Goal: Use online tool/utility

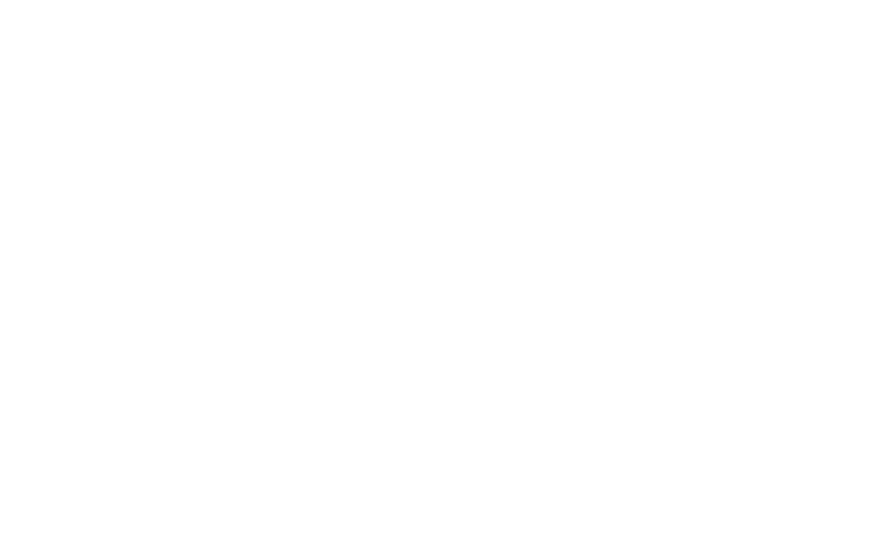
click at [748, 0] on html at bounding box center [438, 0] width 876 height 0
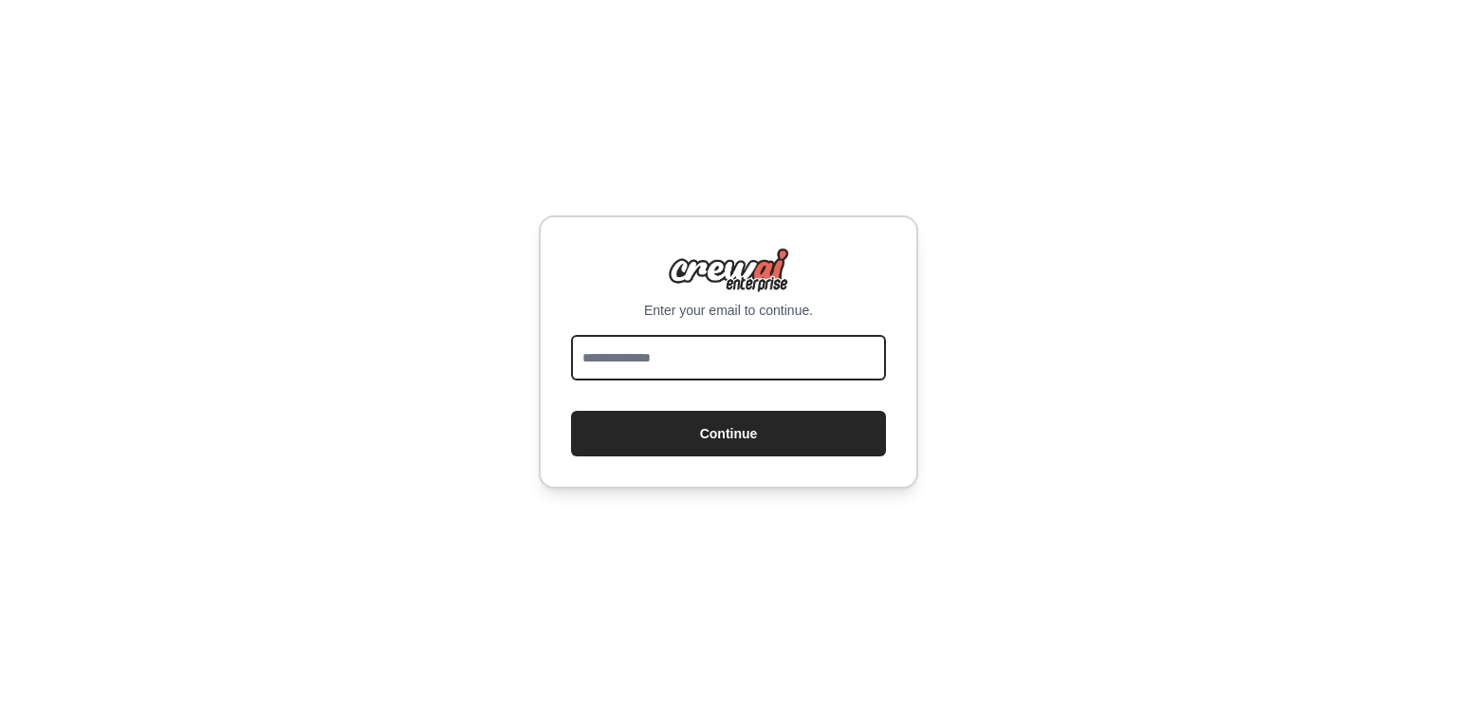
click at [598, 354] on input "email" at bounding box center [728, 358] width 315 height 46
type input "**********"
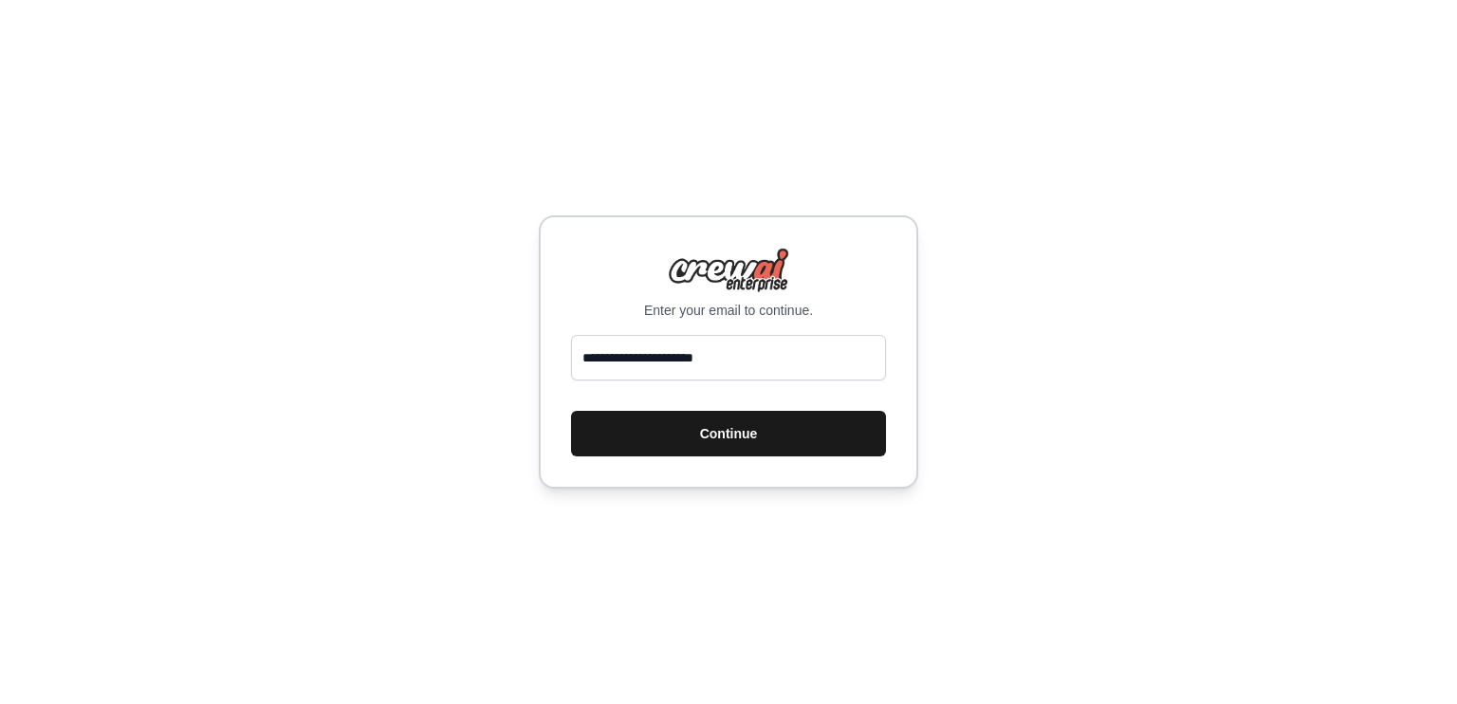
click at [620, 446] on button "Continue" at bounding box center [728, 434] width 315 height 46
click at [681, 444] on button "Continue" at bounding box center [728, 434] width 315 height 46
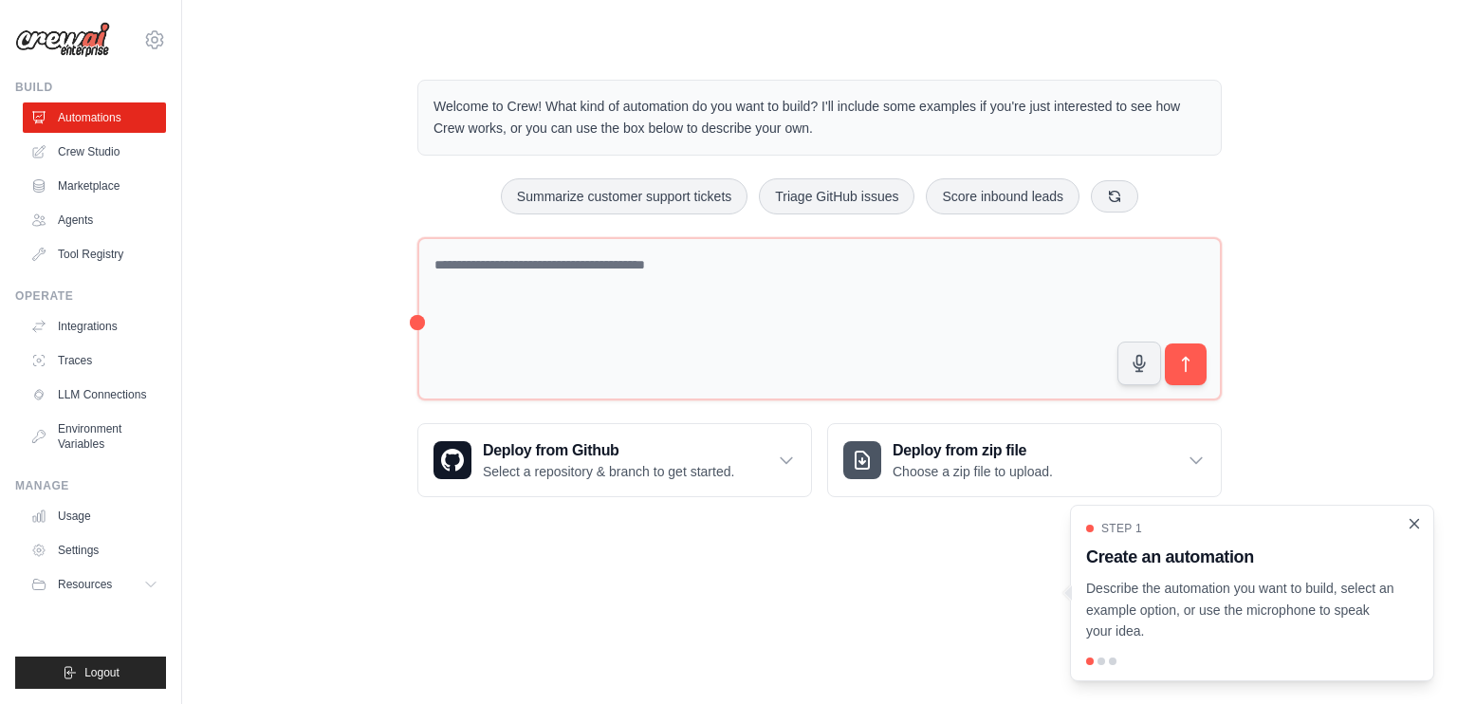
click at [1419, 528] on icon "Close walkthrough" at bounding box center [1414, 523] width 17 height 17
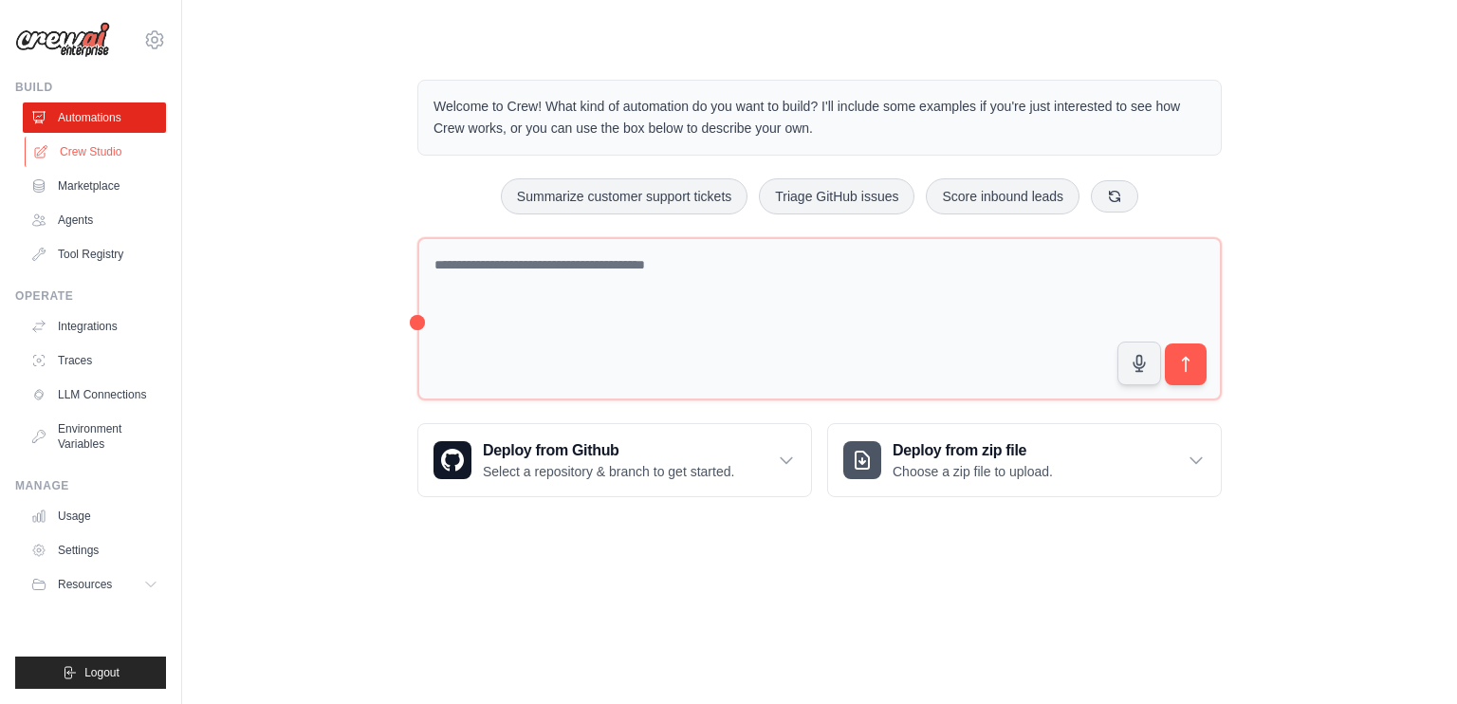
click at [132, 146] on link "Crew Studio" at bounding box center [96, 152] width 143 height 30
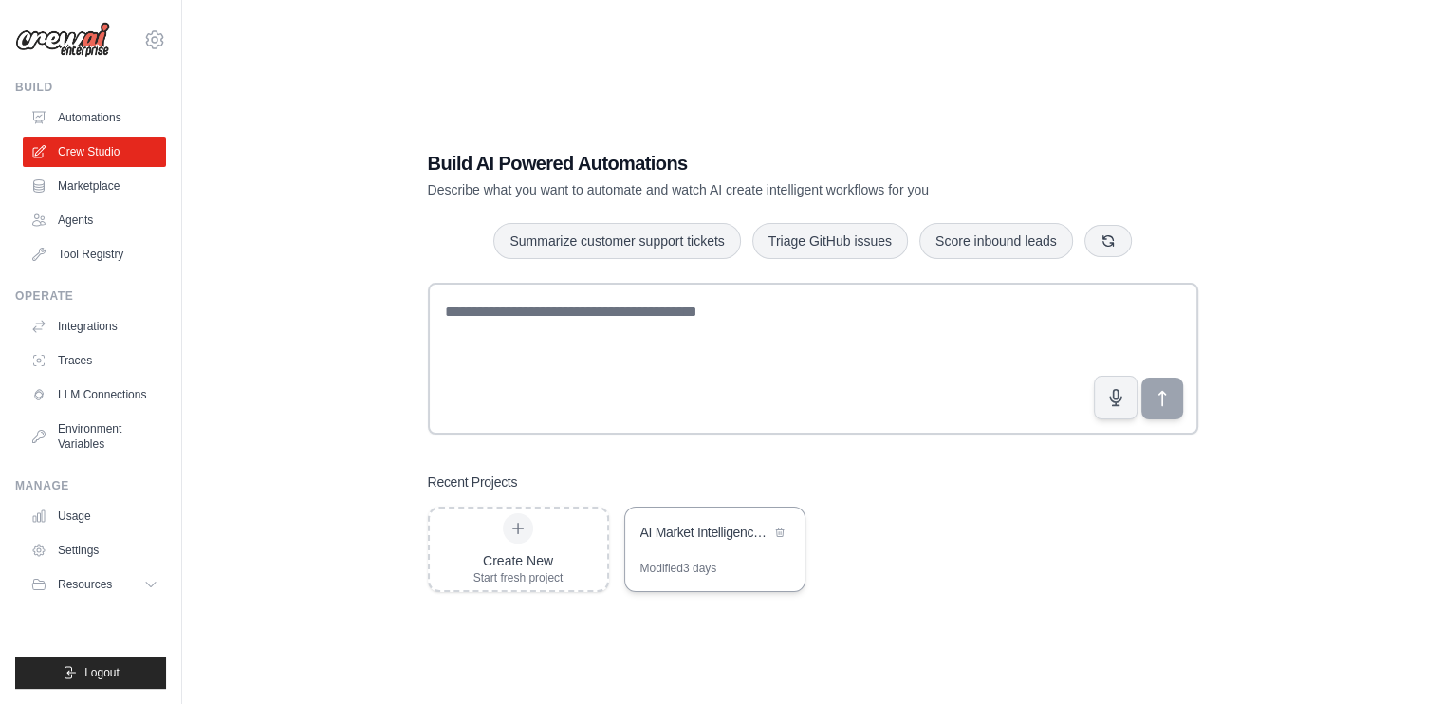
click at [755, 535] on div "AI Market Intelligence System" at bounding box center [705, 532] width 130 height 19
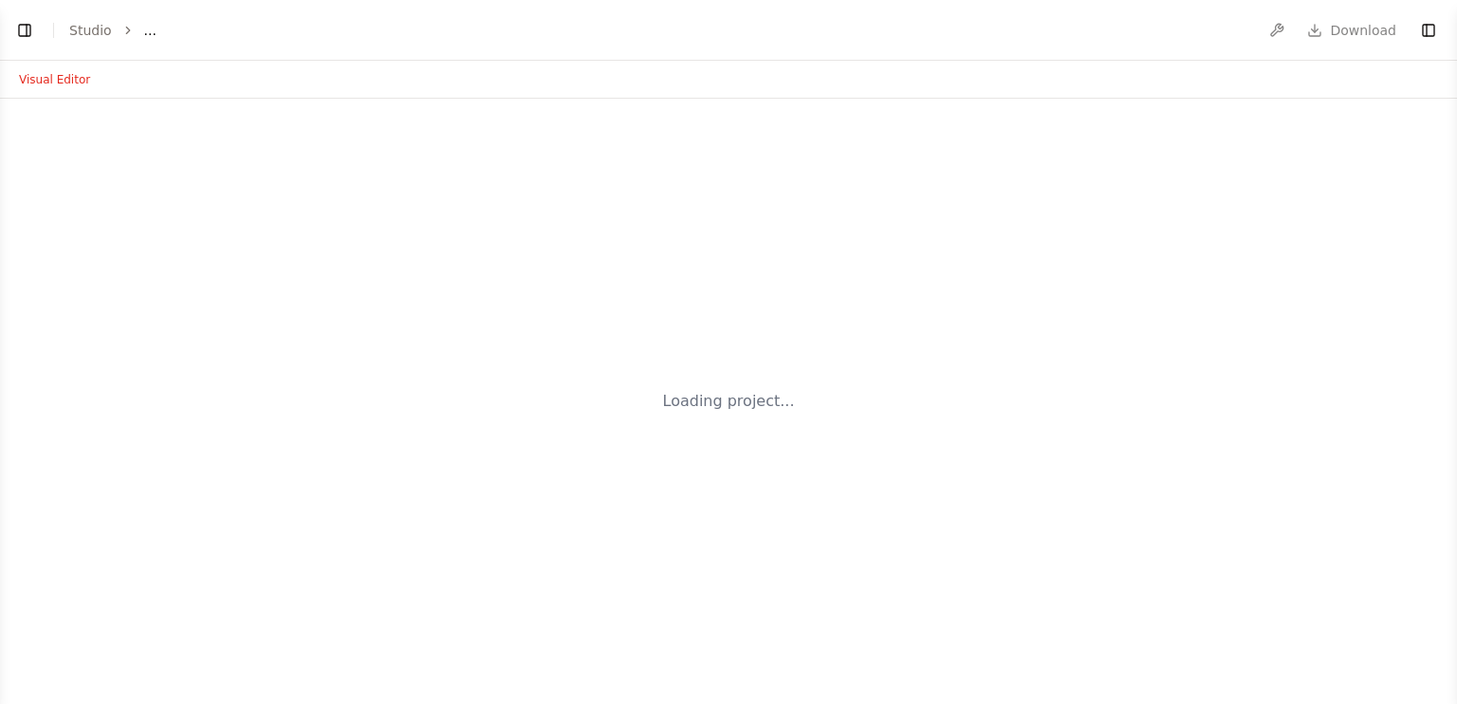
select select "****"
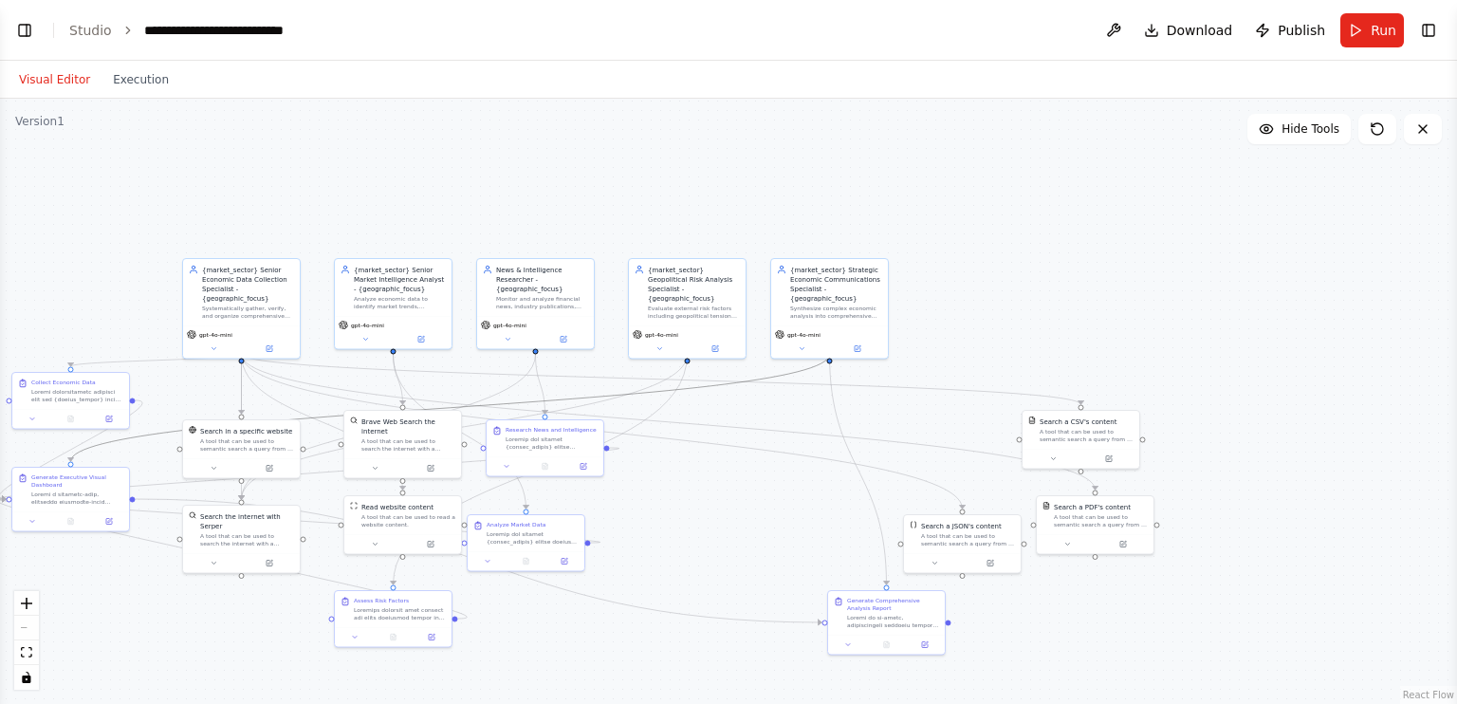
drag, startPoint x: 611, startPoint y: 398, endPoint x: 774, endPoint y: 459, distance: 174.1
click at [913, 402] on div ".deletable-edge-delete-btn { width: 20px; height: 20px; border: 0px solid #ffff…" at bounding box center [728, 401] width 1457 height 605
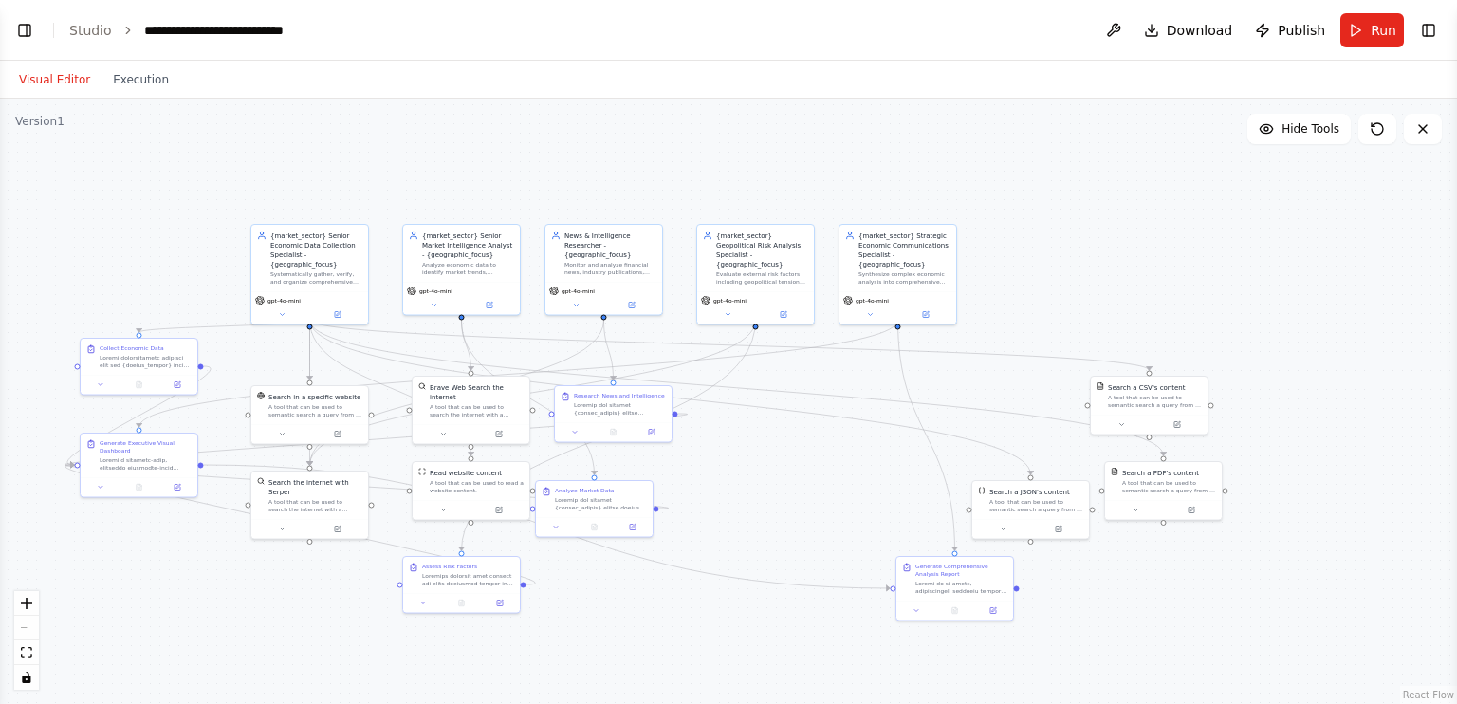
drag, startPoint x: 744, startPoint y: 500, endPoint x: 812, endPoint y: 466, distance: 76.4
click at [812, 466] on div ".deletable-edge-delete-btn { width: 20px; height: 20px; border: 0px solid #ffff…" at bounding box center [728, 401] width 1457 height 605
click at [34, 32] on button "Toggle Left Sidebar" at bounding box center [24, 30] width 27 height 27
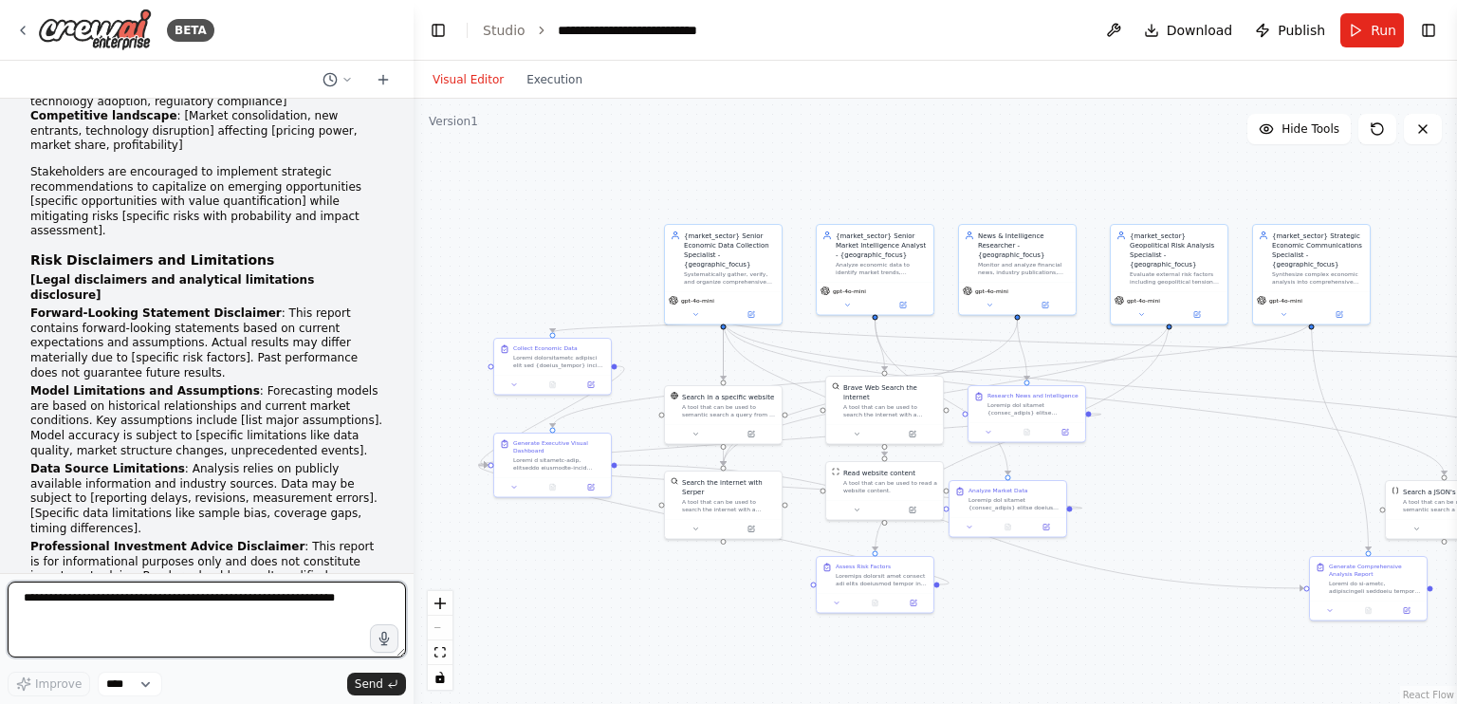
click at [114, 610] on textarea at bounding box center [207, 619] width 398 height 76
click at [216, 607] on textarea at bounding box center [207, 619] width 398 height 76
type textarea "*"
drag, startPoint x: 106, startPoint y: 613, endPoint x: 75, endPoint y: 612, distance: 31.3
click at [75, 612] on textarea "**********" at bounding box center [207, 619] width 398 height 76
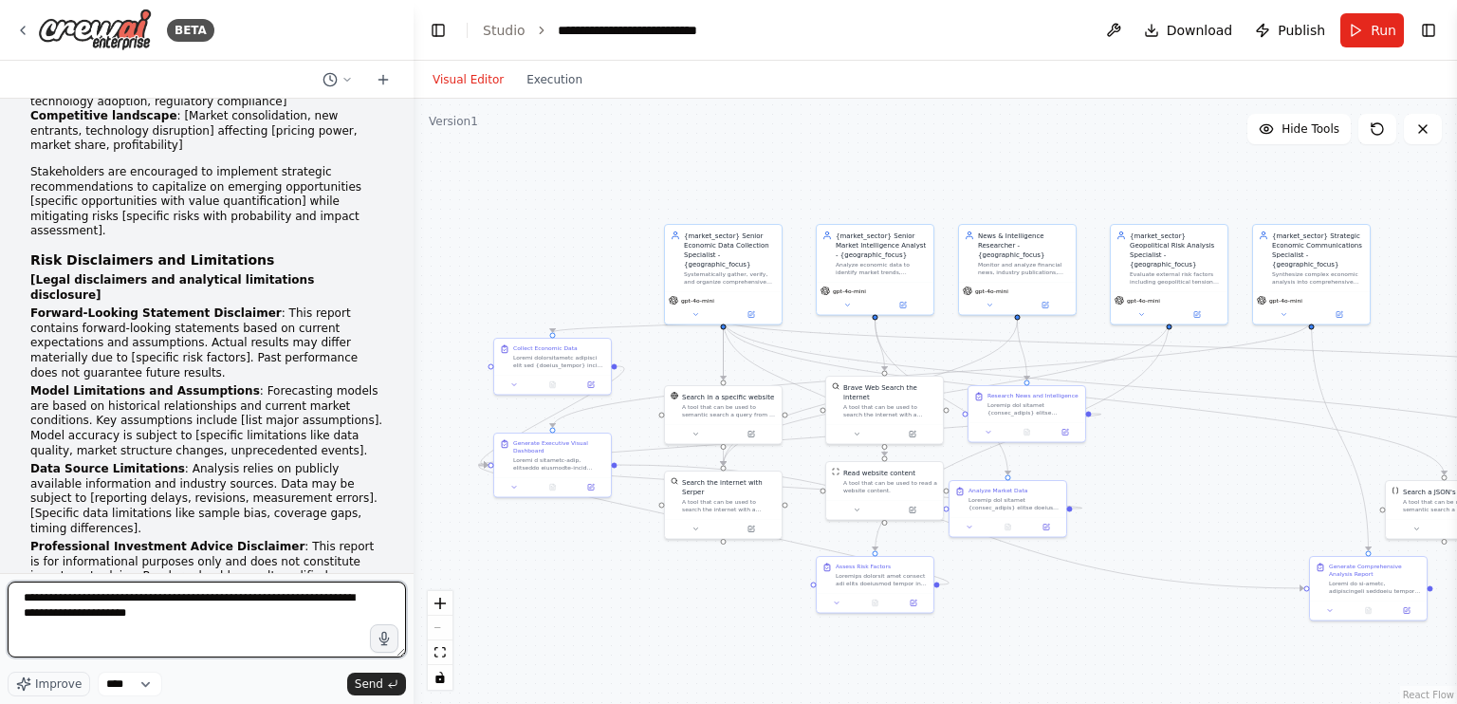
drag, startPoint x: 101, startPoint y: 615, endPoint x: 60, endPoint y: 613, distance: 40.8
click at [60, 613] on textarea "**********" at bounding box center [207, 619] width 398 height 76
type textarea "**********"
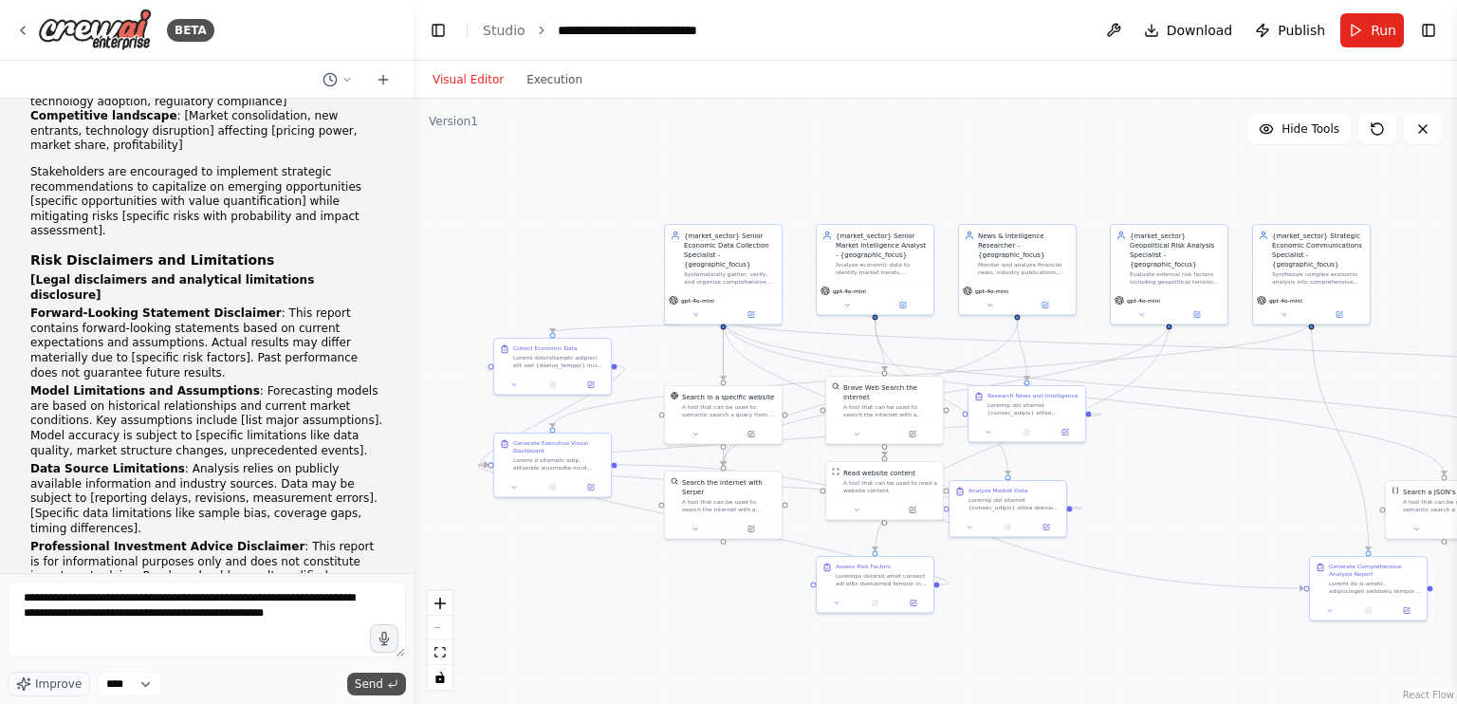
click at [374, 685] on span "Send" at bounding box center [369, 683] width 28 height 15
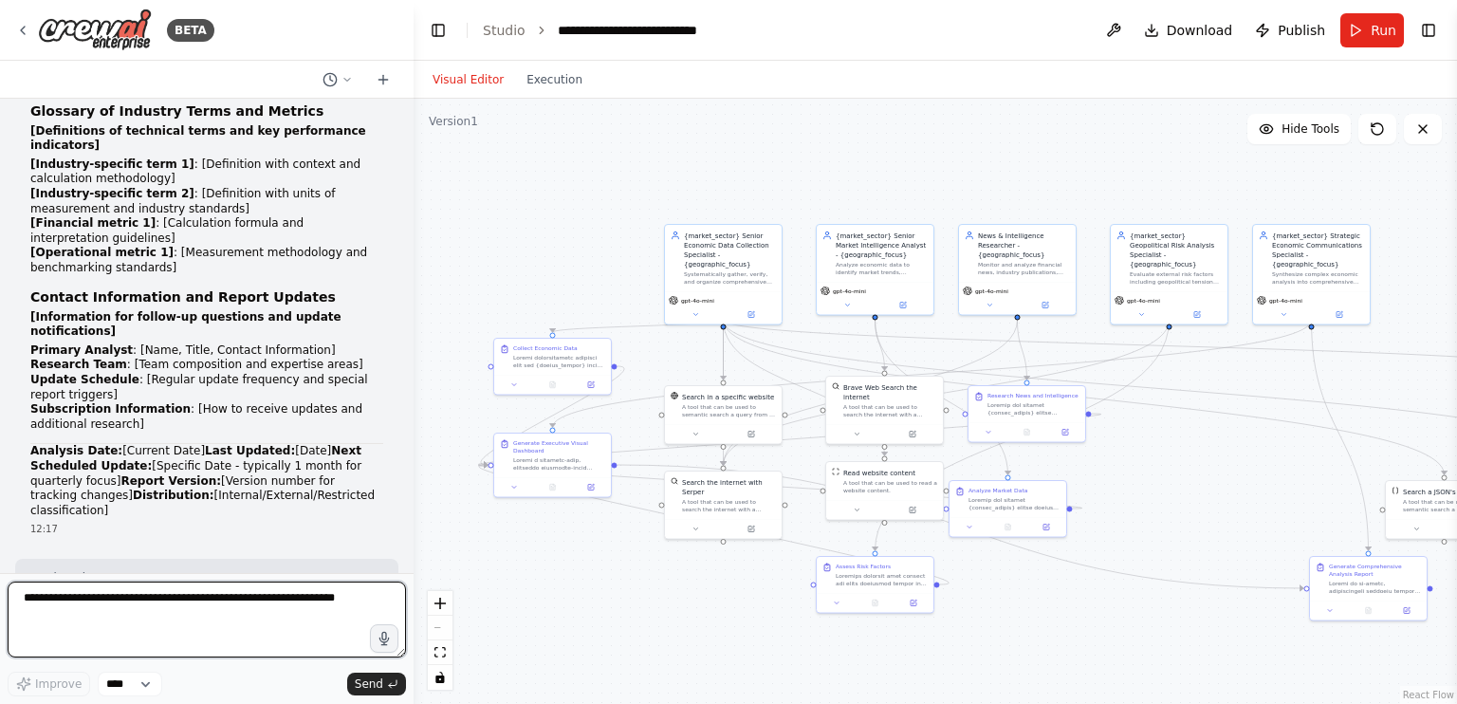
scroll to position [60636, 0]
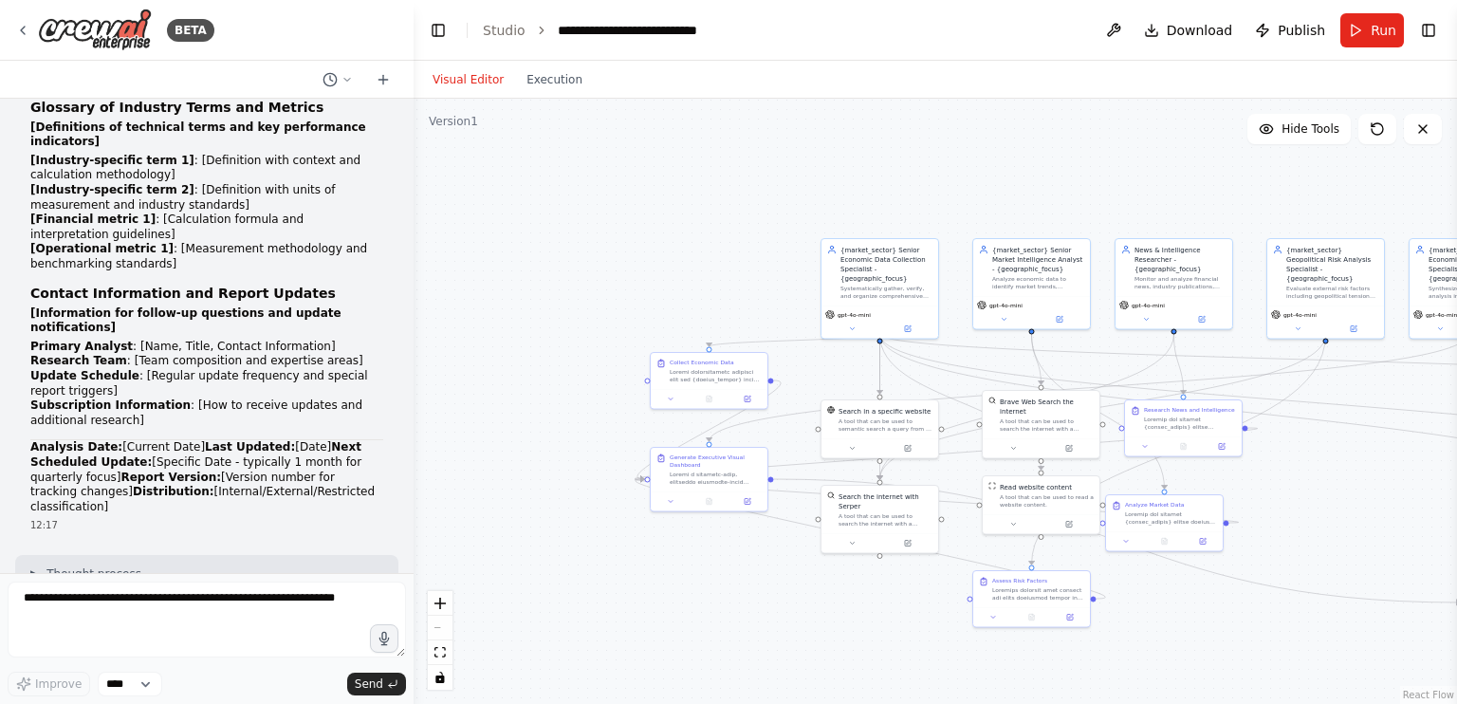
drag, startPoint x: 414, startPoint y: 347, endPoint x: 571, endPoint y: 361, distance: 158.1
click at [571, 361] on div ".deletable-edge-delete-btn { width: 20px; height: 20px; border: 0px solid #ffff…" at bounding box center [935, 401] width 1043 height 605
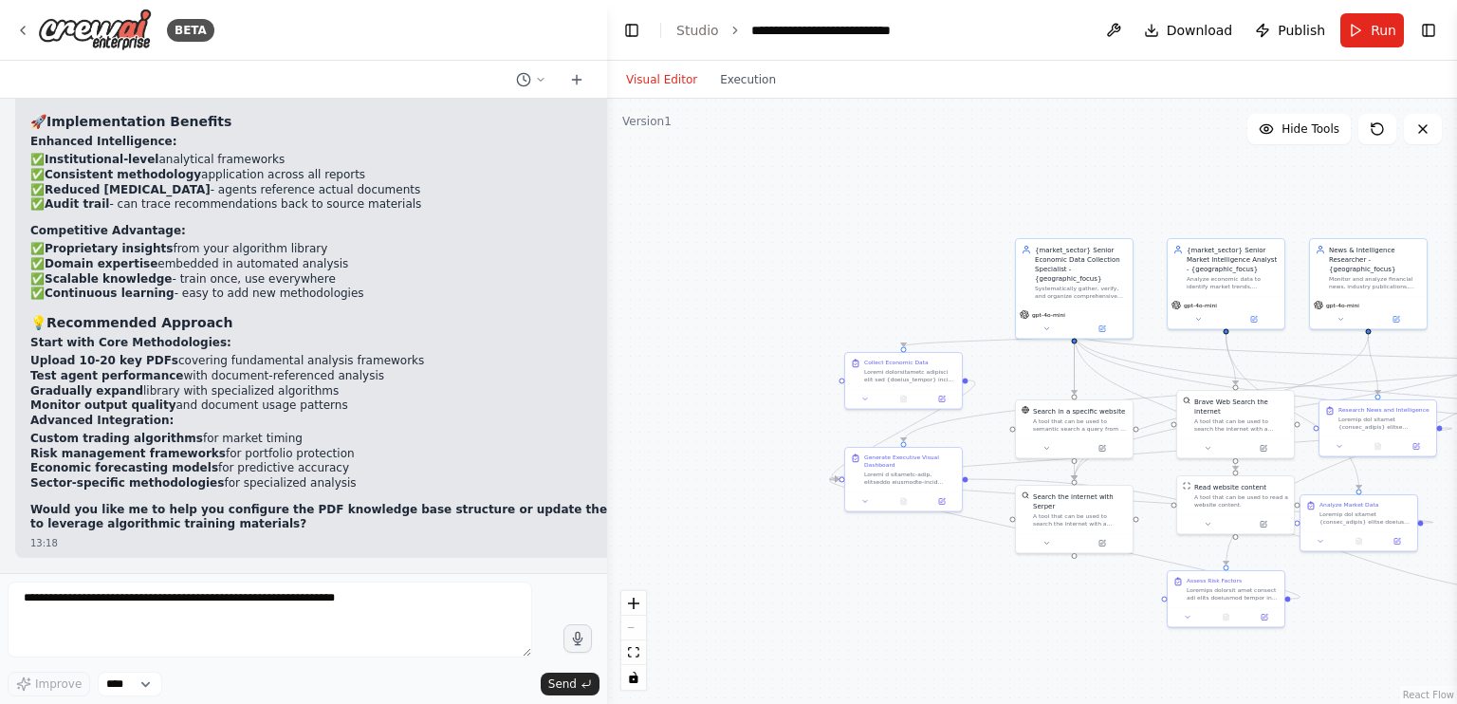
drag, startPoint x: 408, startPoint y: 315, endPoint x: 611, endPoint y: 307, distance: 203.1
click at [611, 307] on div "BETA Create an AI-powered system that generates comprehensive monthly market re…" at bounding box center [728, 352] width 1457 height 704
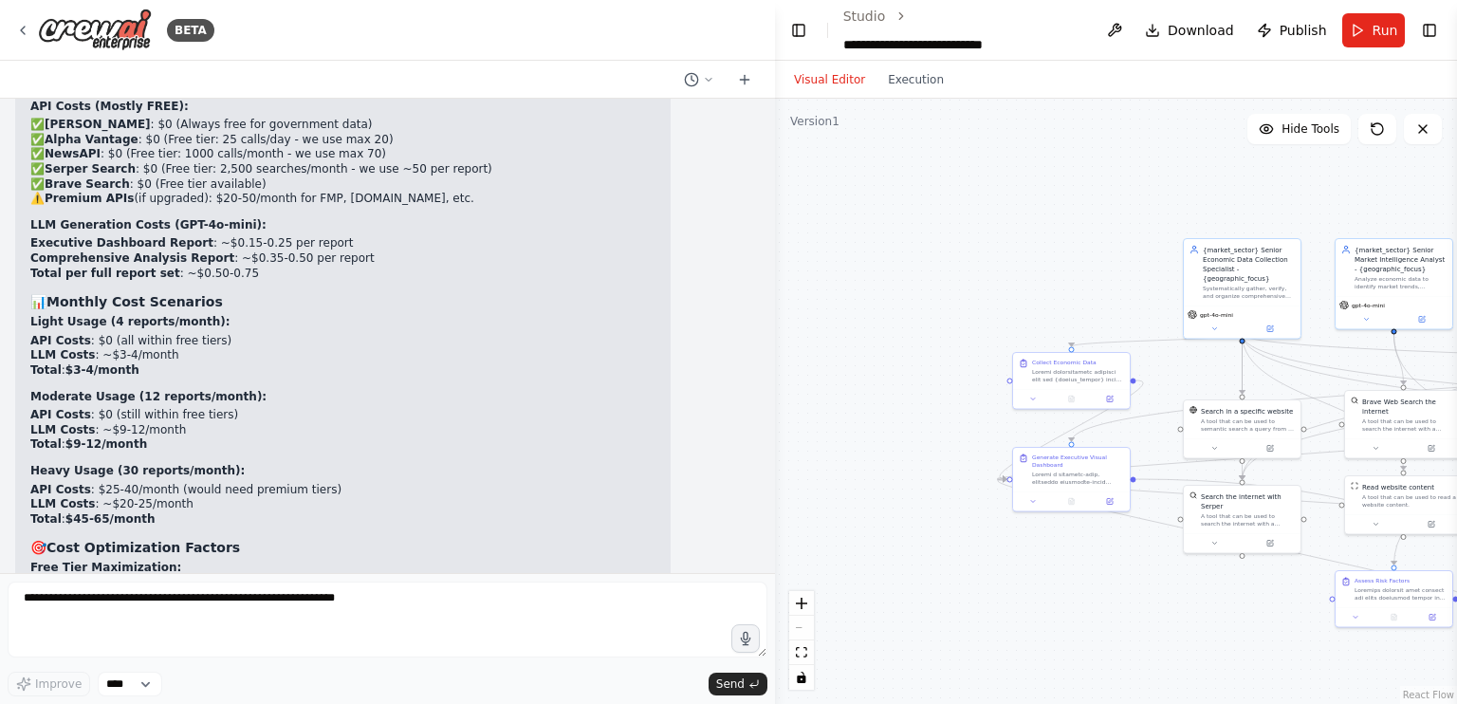
scroll to position [48449, 0]
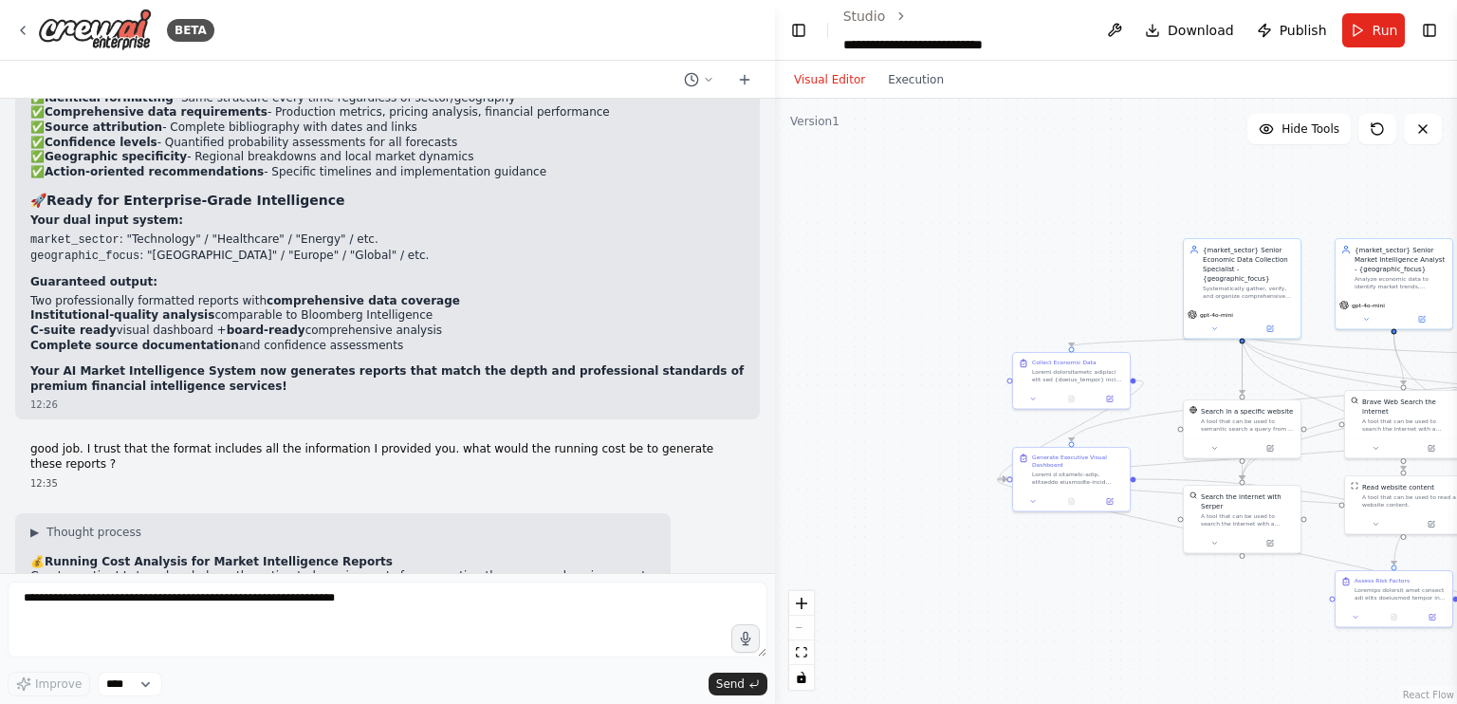
drag, startPoint x: 606, startPoint y: 331, endPoint x: 827, endPoint y: 337, distance: 221.1
click at [827, 337] on div "BETA Create an AI-powered system that generates comprehensive monthly market re…" at bounding box center [728, 352] width 1457 height 704
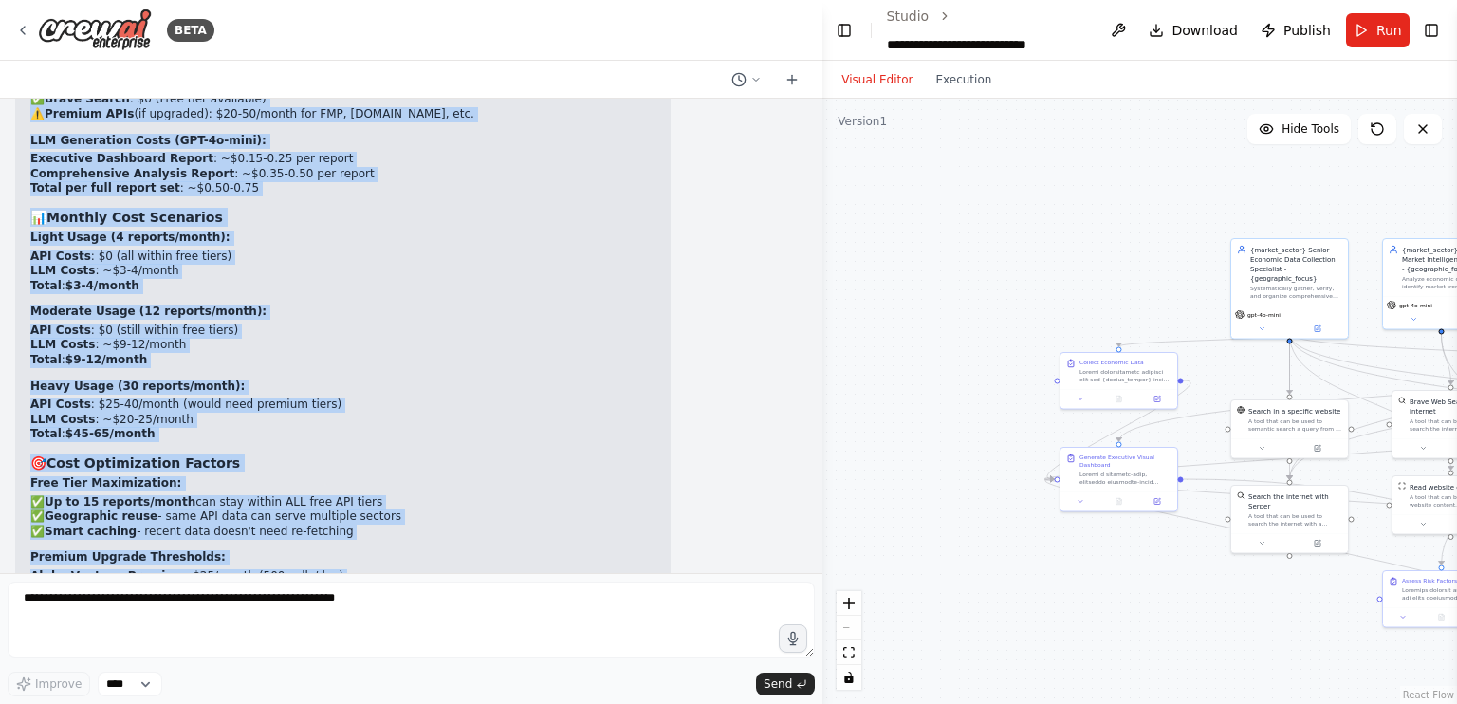
scroll to position [48198, 0]
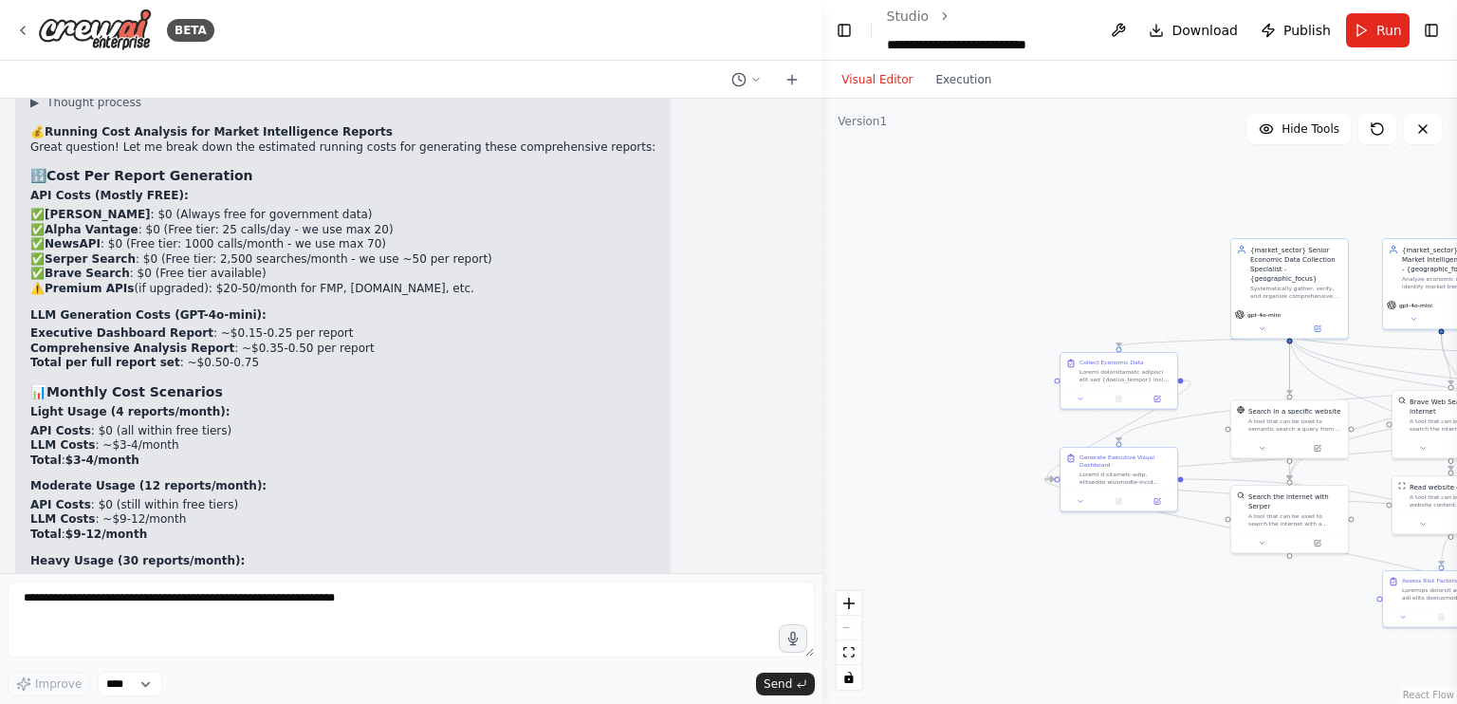
drag, startPoint x: 186, startPoint y: 555, endPoint x: 30, endPoint y: 406, distance: 215.3
copy div "🧠 Yes! PDF Memory Store & Algorithm Training Options Available Excellent questi…"
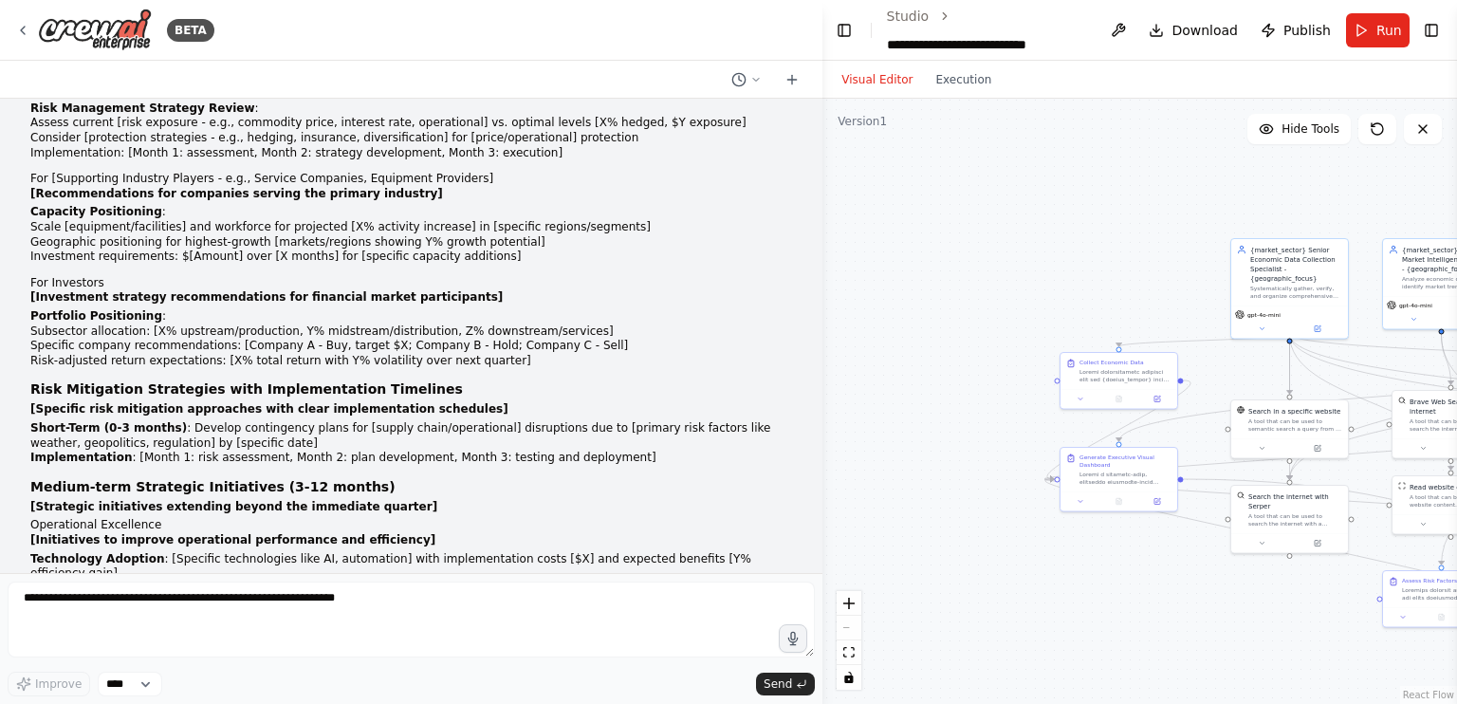
scroll to position [42463, 0]
